Goal: Navigation & Orientation: Find specific page/section

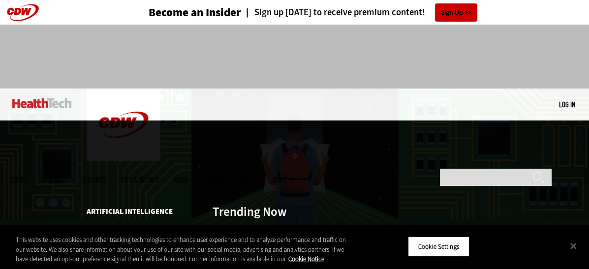
click at [27, 176] on span "Topics" at bounding box center [18, 179] width 18 height 7
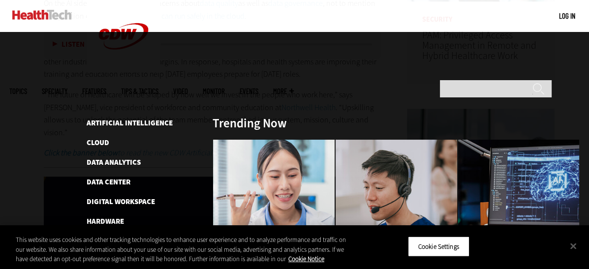
scroll to position [590, 0]
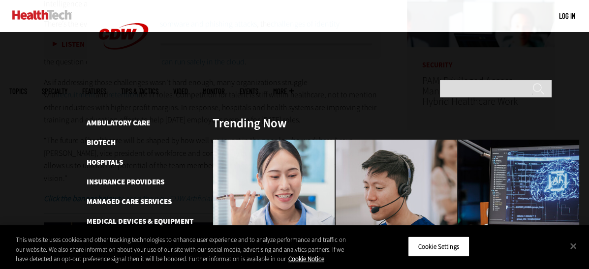
click at [67, 88] on span "Specialty" at bounding box center [55, 91] width 26 height 7
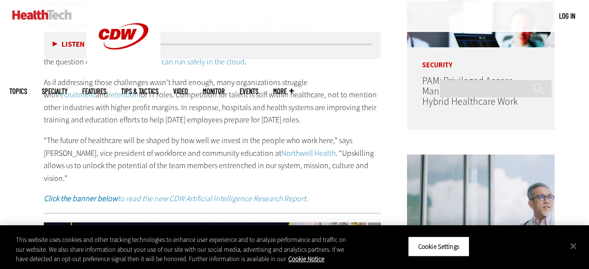
click at [106, 88] on link "Features" at bounding box center [94, 91] width 24 height 7
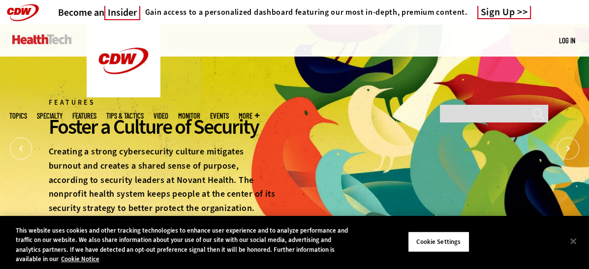
click at [144, 112] on link "Tips & Tactics" at bounding box center [124, 115] width 37 height 7
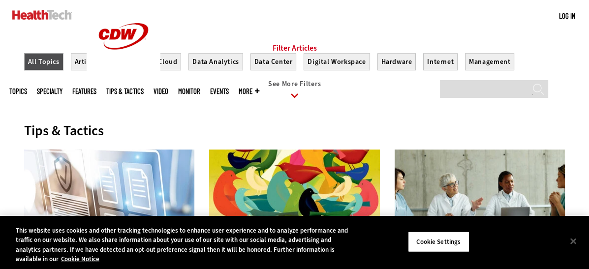
scroll to position [295, 0]
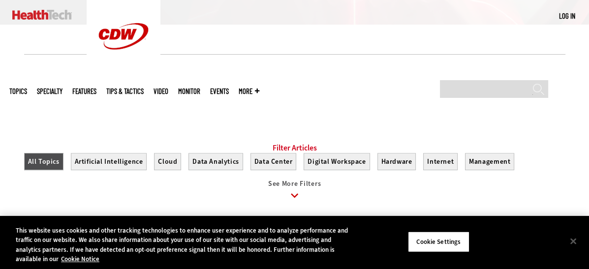
click at [229, 88] on link "Events" at bounding box center [219, 91] width 19 height 7
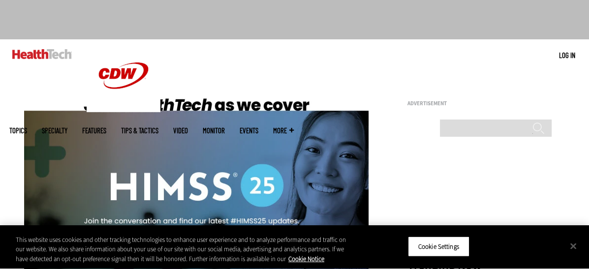
scroll to position [98, 0]
